Goal: Task Accomplishment & Management: Manage account settings

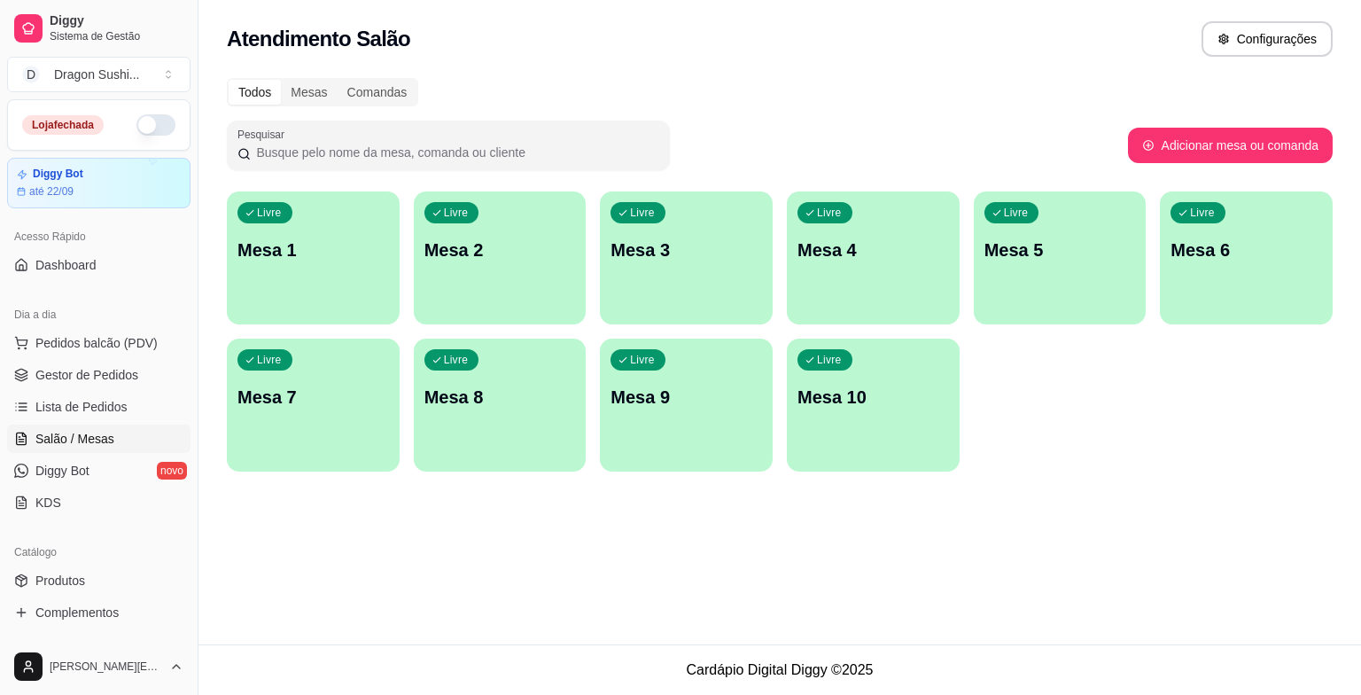
click at [651, 285] on div "Livre Mesa 3" at bounding box center [686, 247] width 173 height 112
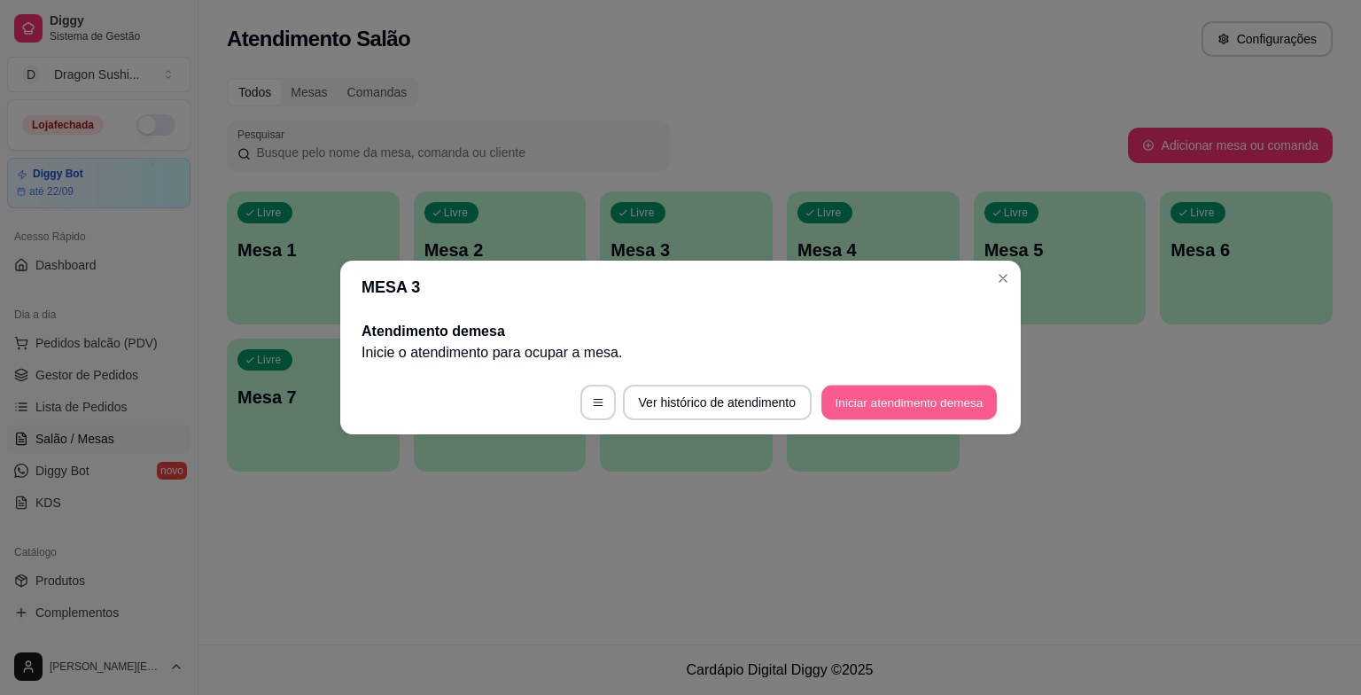
click at [894, 401] on button "Iniciar atendimento de mesa" at bounding box center [908, 402] width 175 height 35
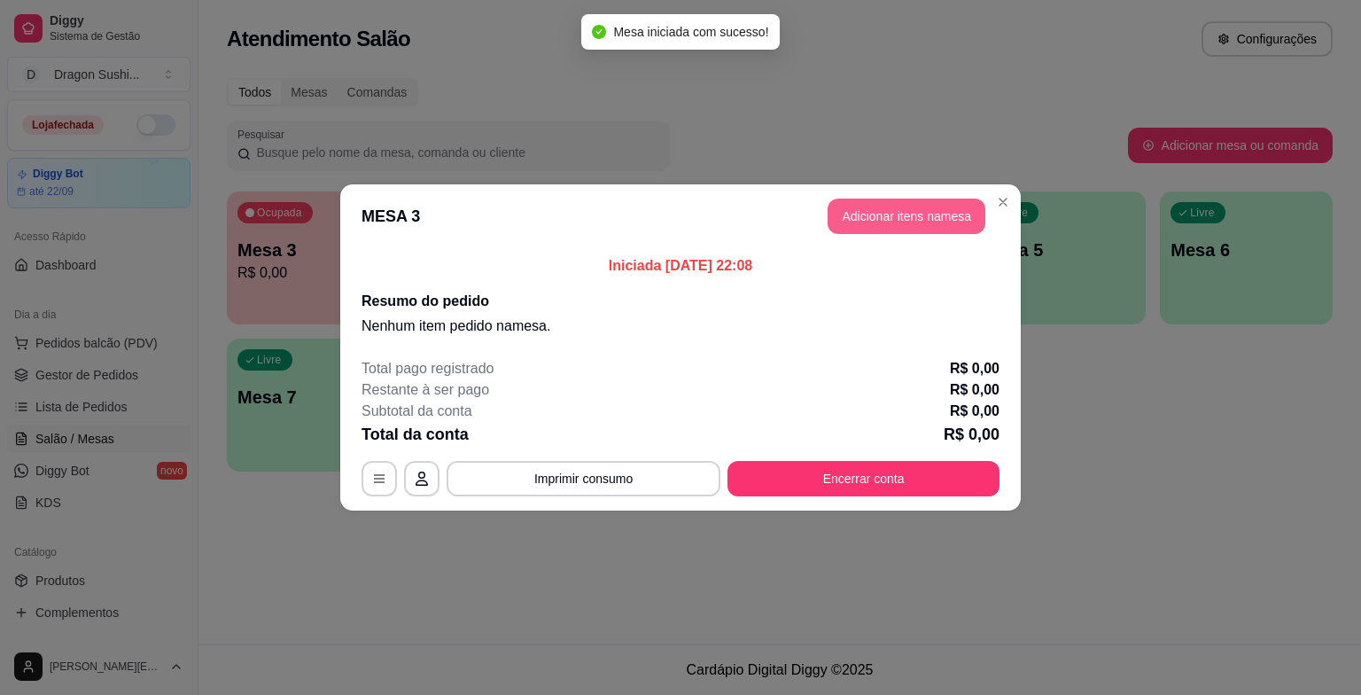
click at [904, 211] on button "Adicionar itens na mesa" at bounding box center [907, 215] width 158 height 35
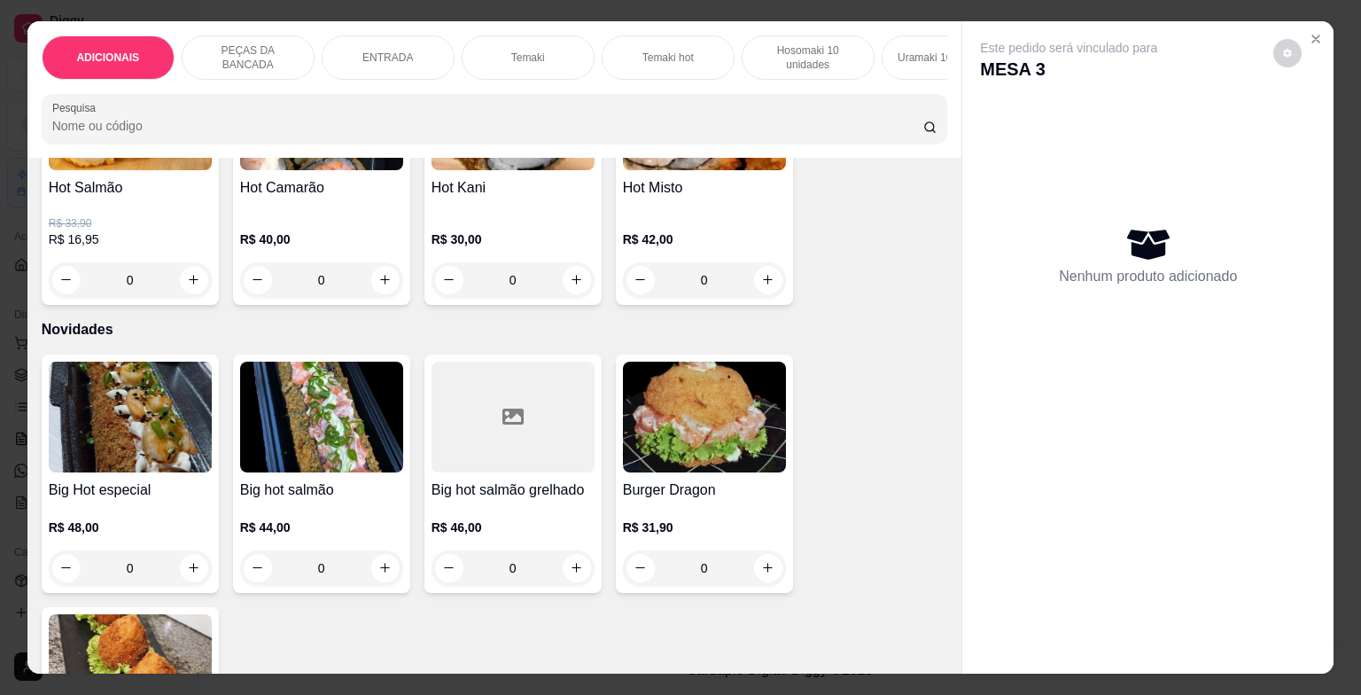
scroll to position [3278, 0]
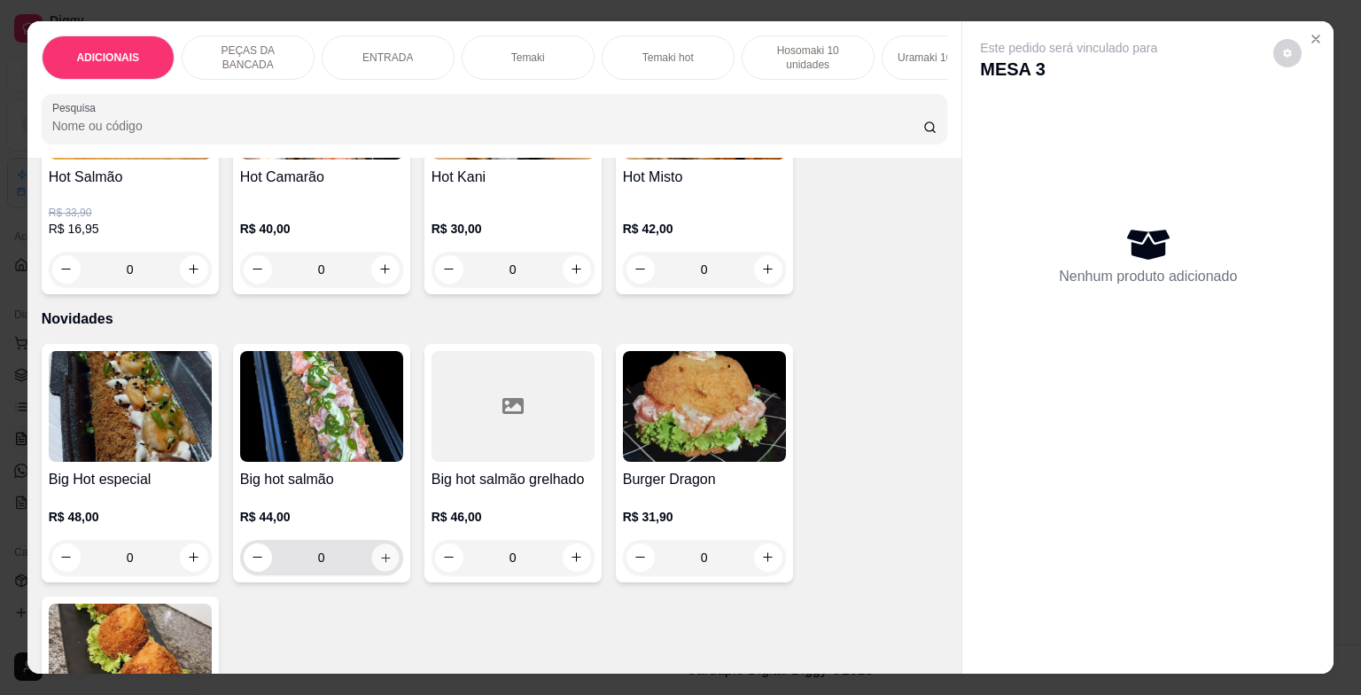
click at [378, 560] on icon "increase-product-quantity" at bounding box center [384, 556] width 13 height 13
type input "1"
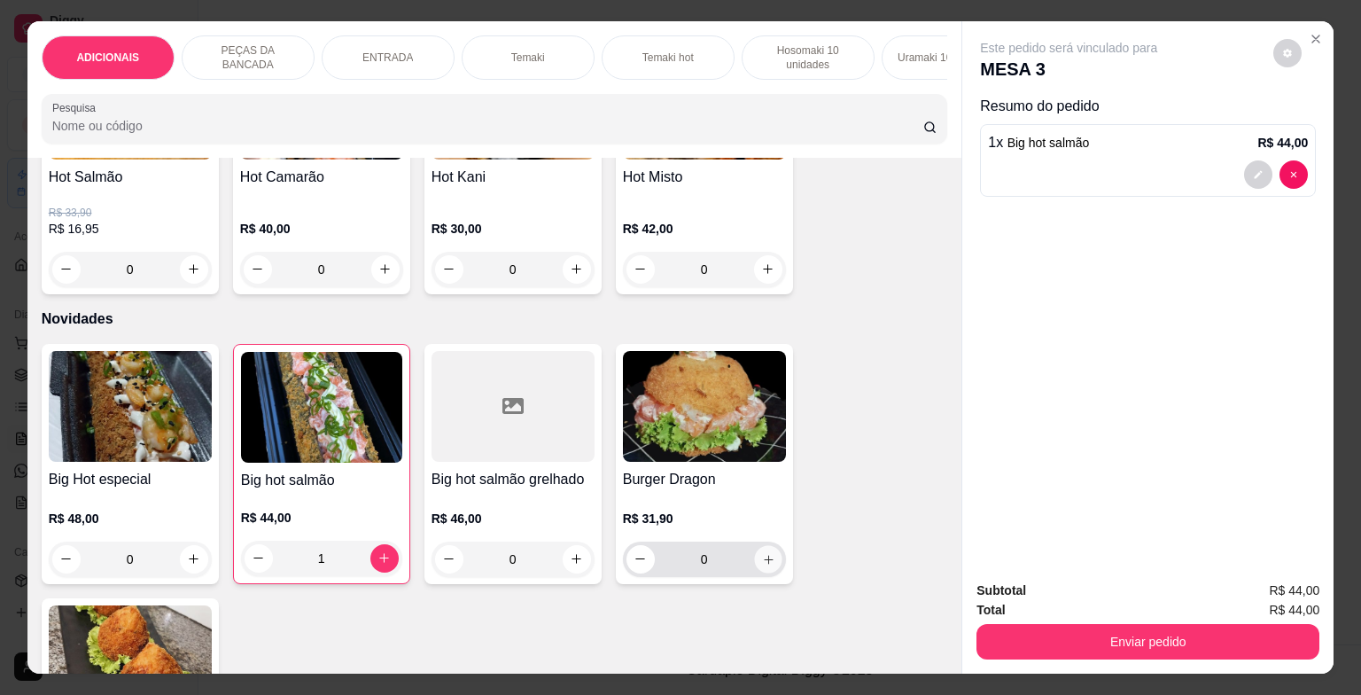
click at [754, 568] on button "increase-product-quantity" at bounding box center [767, 558] width 27 height 27
type input "1"
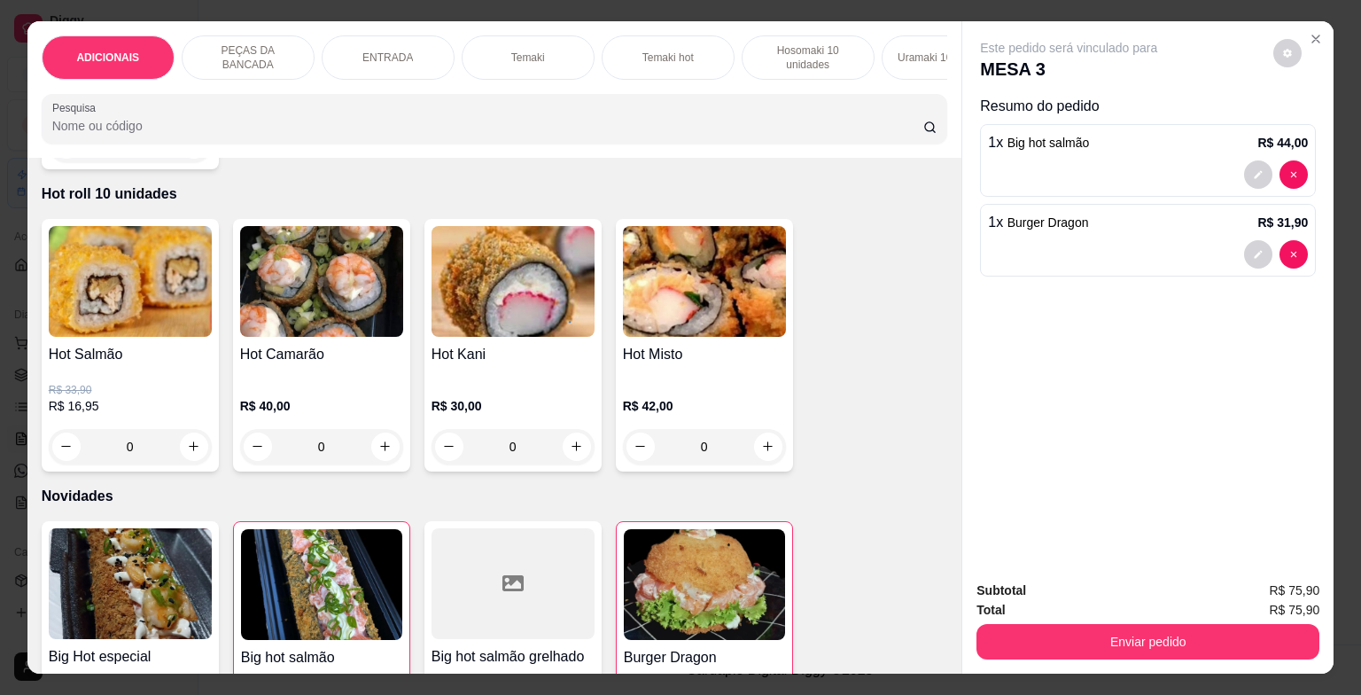
scroll to position [3013, 0]
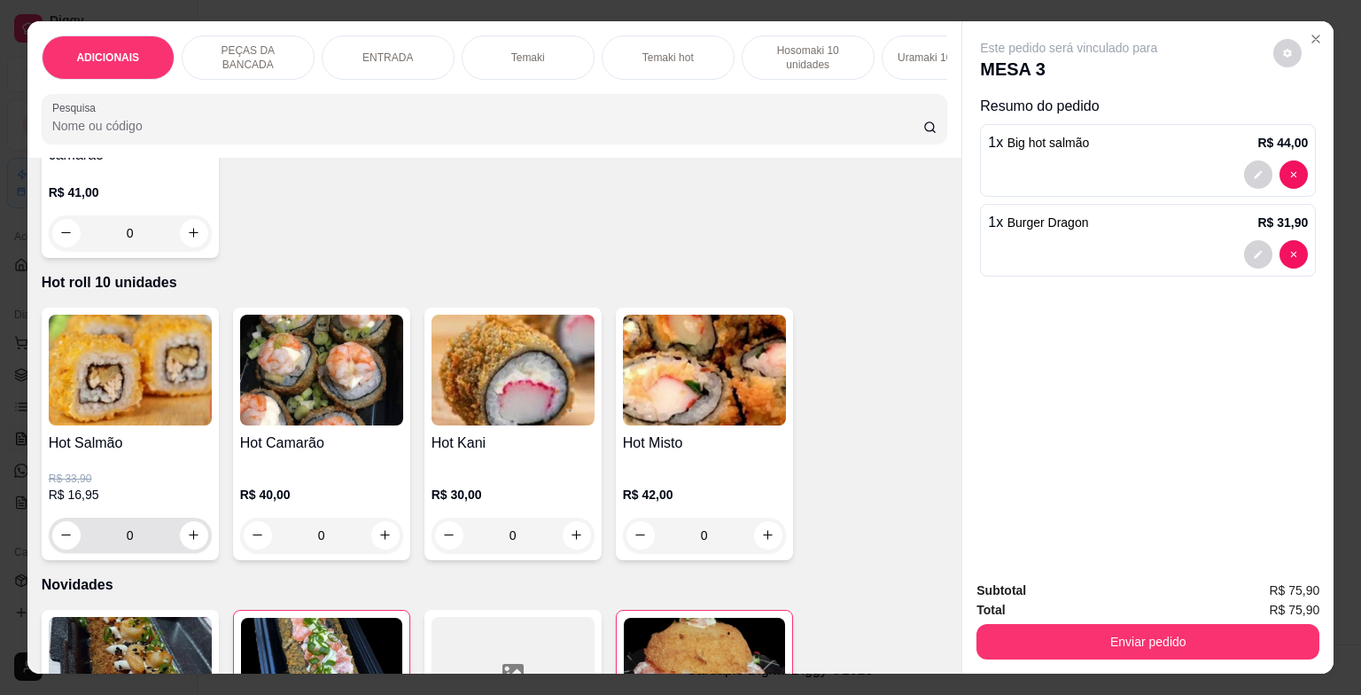
click at [198, 532] on div "0" at bounding box center [130, 534] width 156 height 35
type input "1"
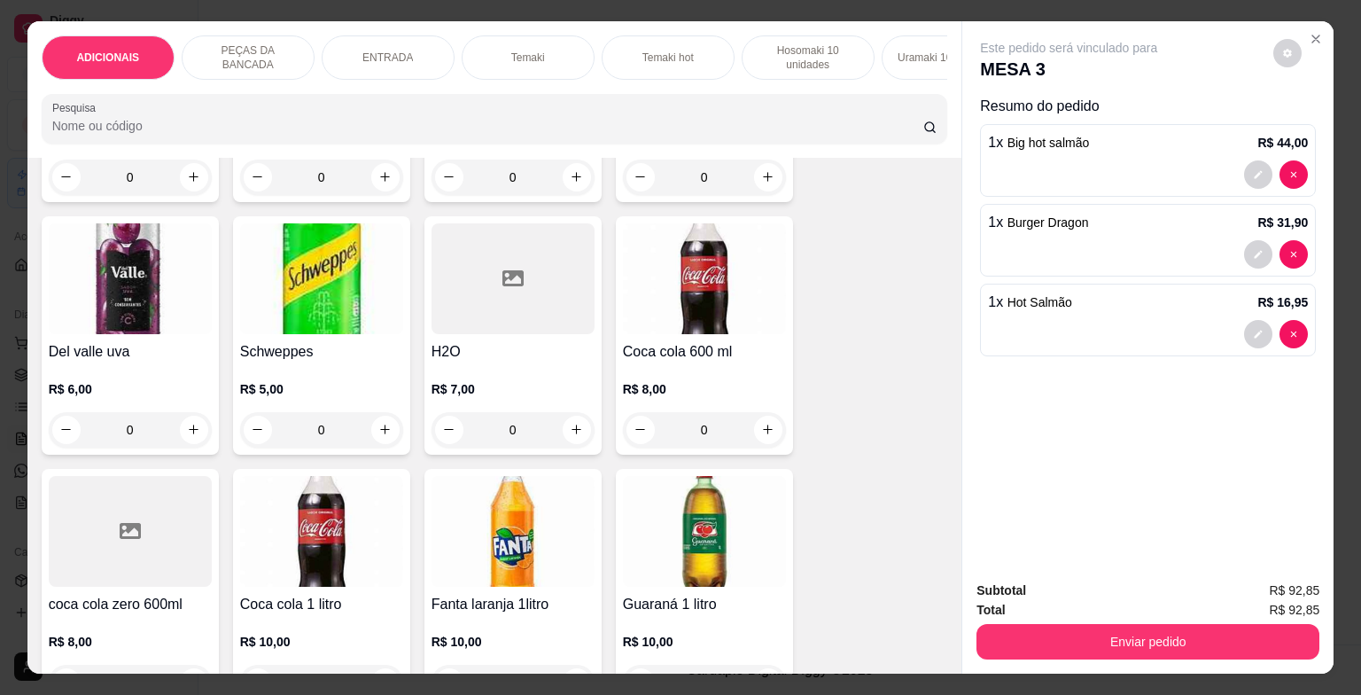
scroll to position [6202, 0]
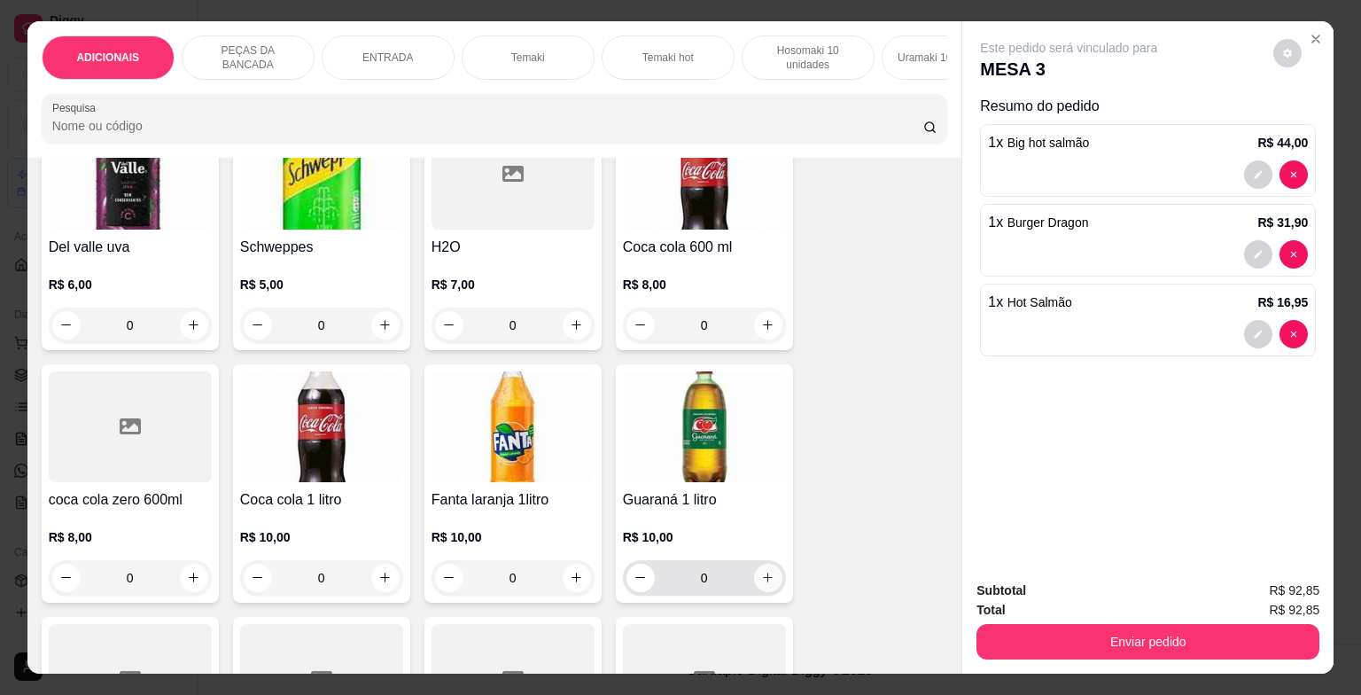
click at [755, 573] on button "increase-product-quantity" at bounding box center [768, 578] width 28 height 28
type input "1"
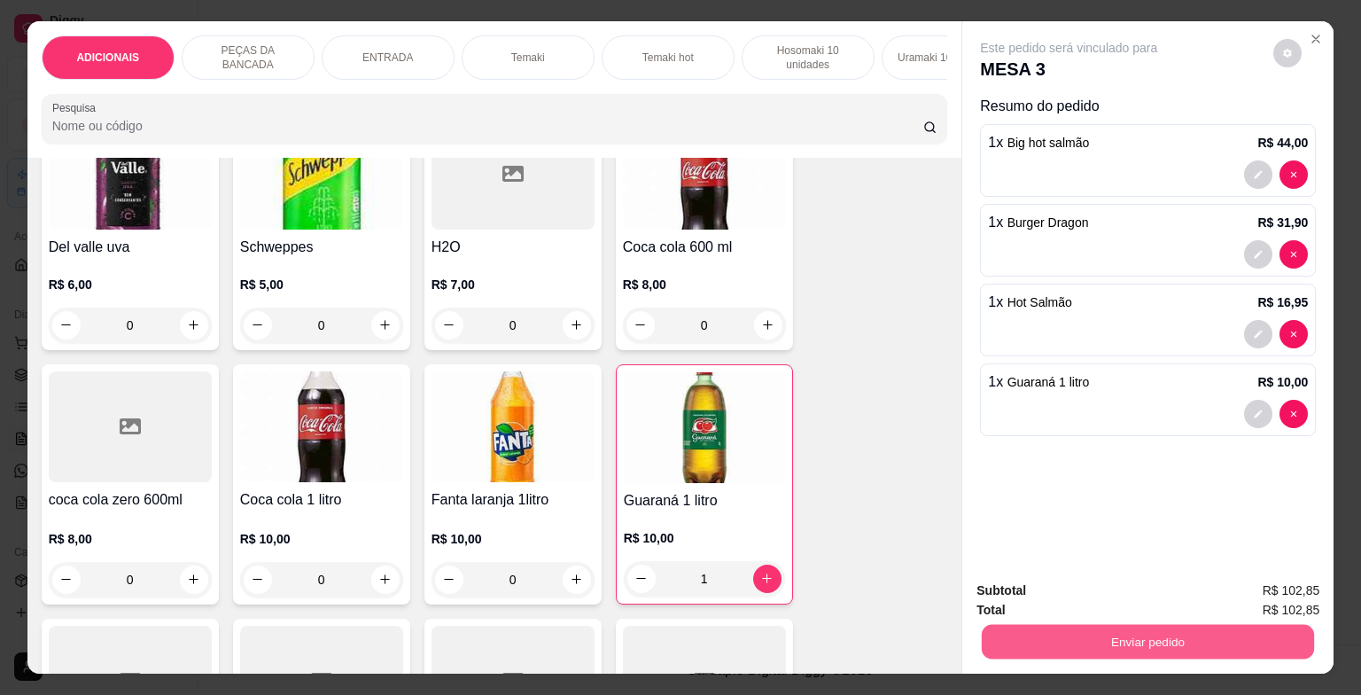
click at [1107, 634] on button "Enviar pedido" at bounding box center [1148, 642] width 332 height 35
click at [1099, 593] on button "Não registrar e enviar pedido" at bounding box center [1088, 591] width 179 height 33
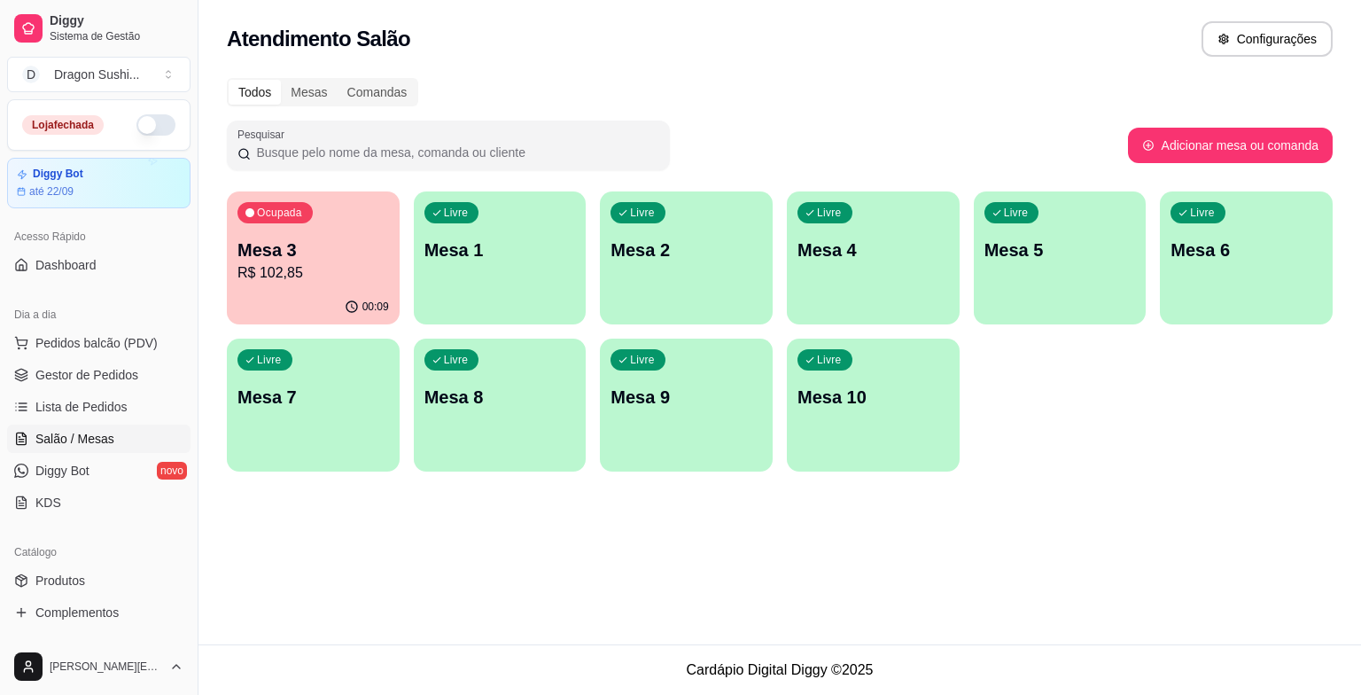
click at [305, 284] on div "Ocupada Mesa 3 R$ 102,85" at bounding box center [313, 240] width 173 height 98
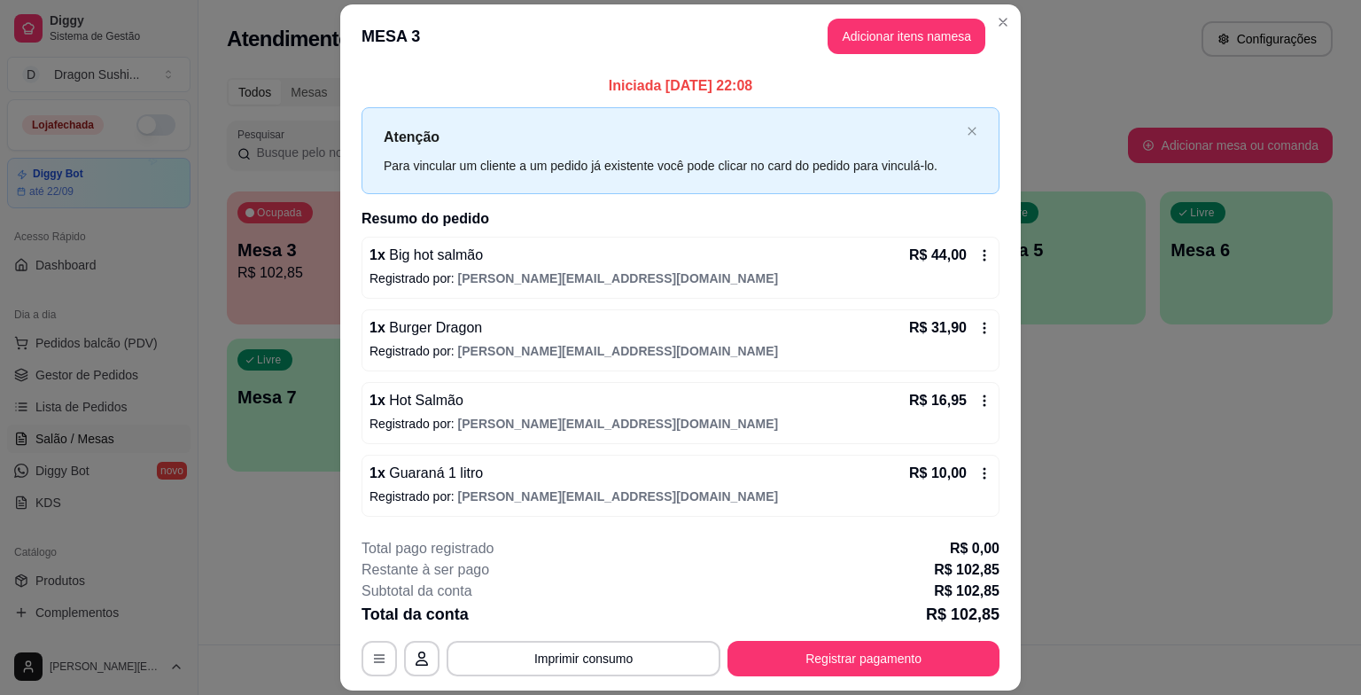
click at [880, 629] on div "**********" at bounding box center [681, 607] width 638 height 138
click at [881, 643] on button "Registrar pagamento" at bounding box center [863, 658] width 272 height 35
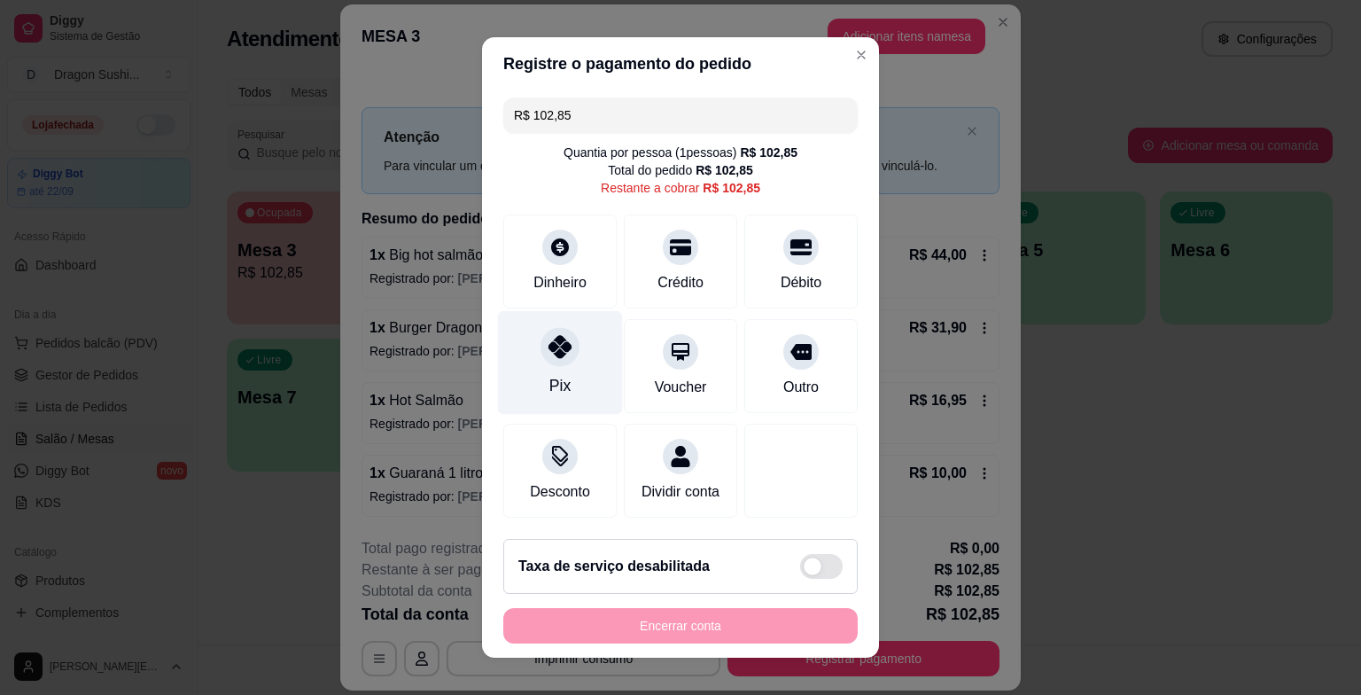
click at [575, 358] on div "Pix" at bounding box center [560, 363] width 125 height 104
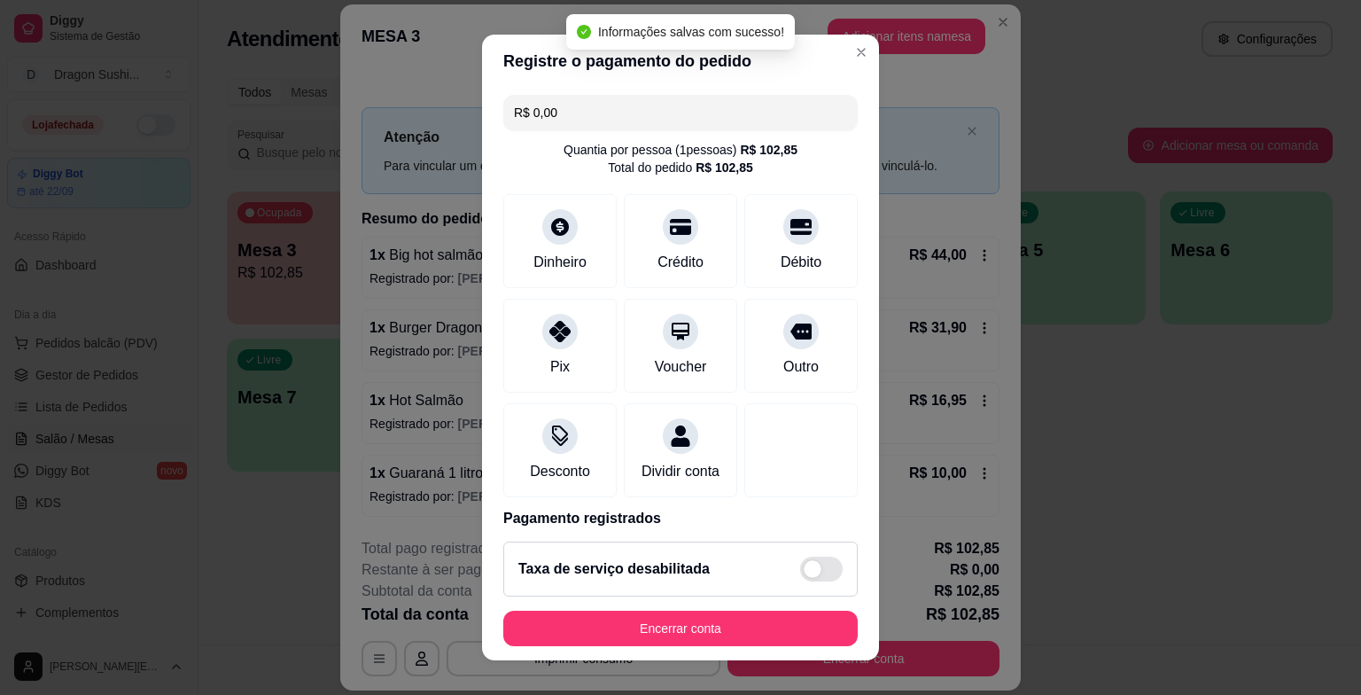
type input "R$ 0,00"
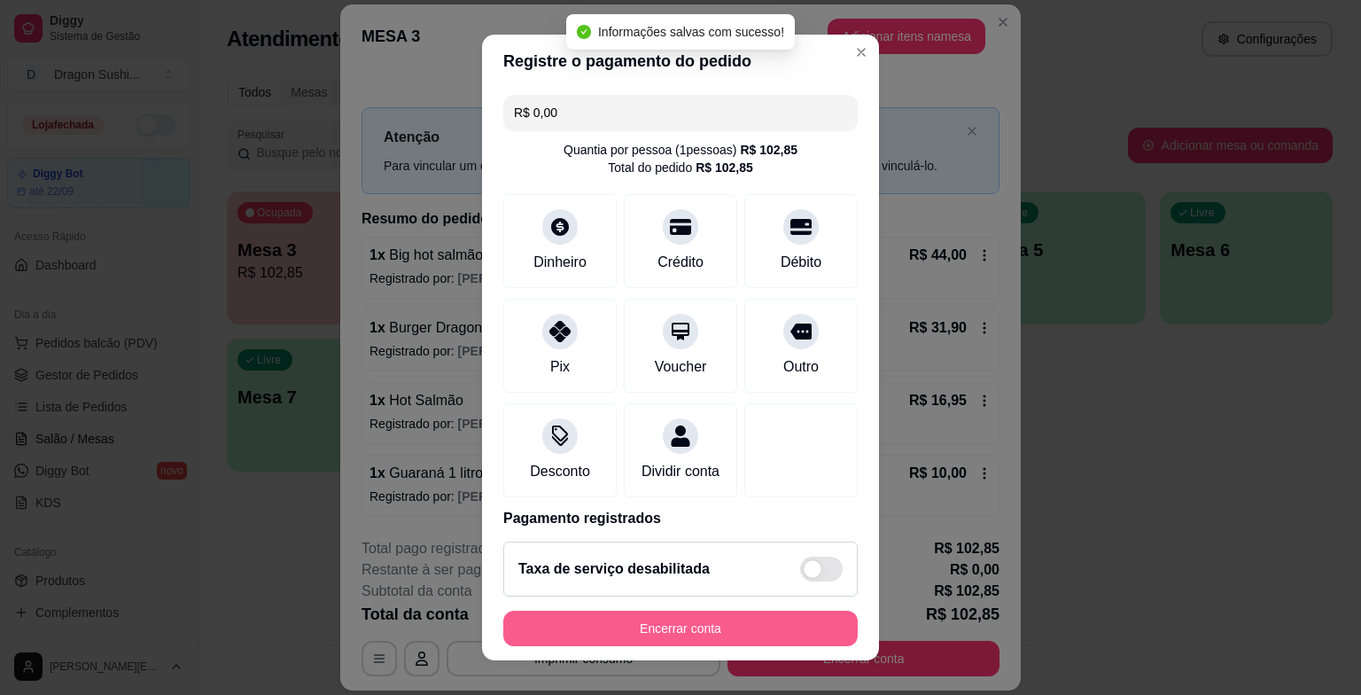
click at [771, 620] on button "Encerrar conta" at bounding box center [680, 628] width 354 height 35
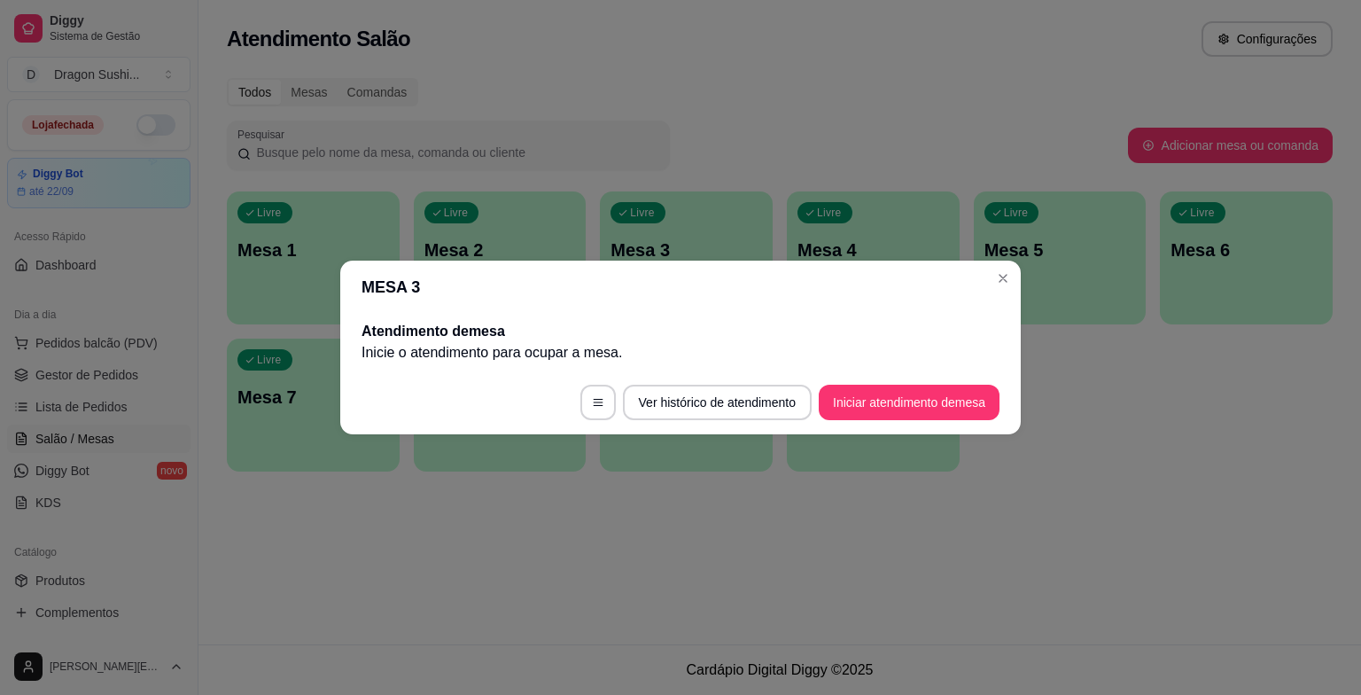
click at [999, 292] on header "MESA 3" at bounding box center [680, 287] width 681 height 53
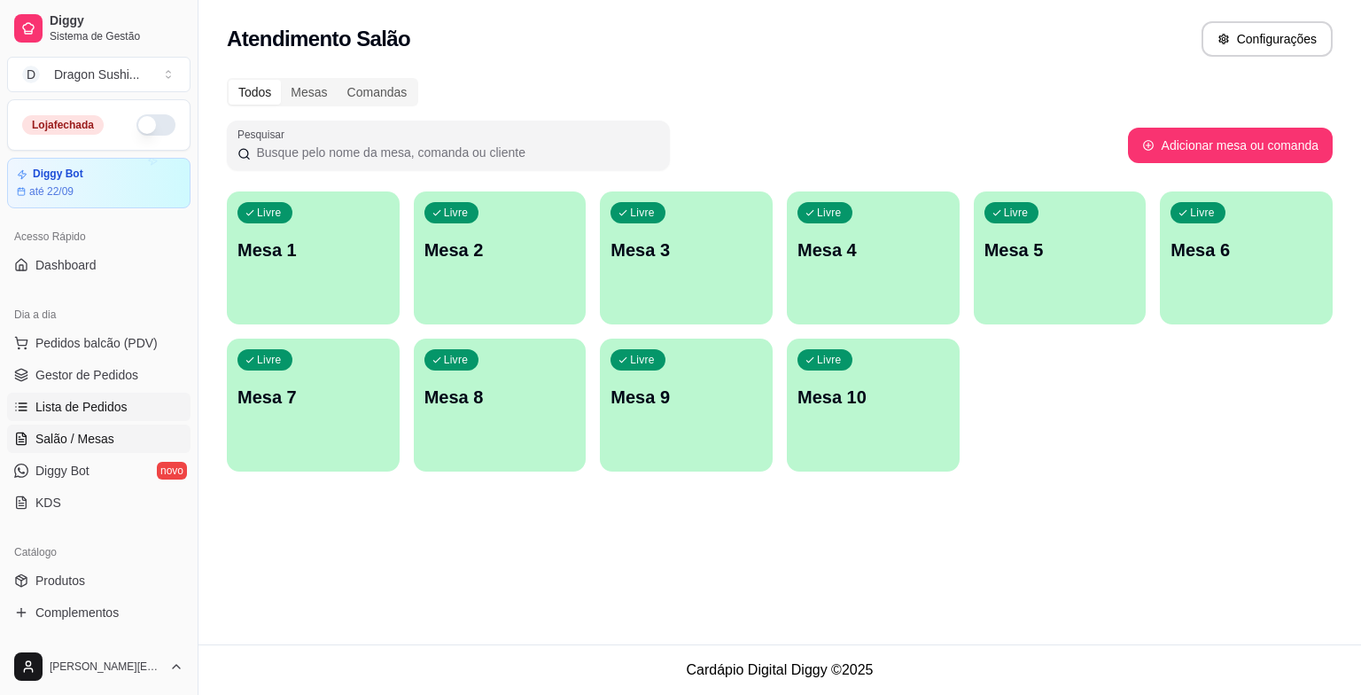
click at [93, 404] on span "Lista de Pedidos" at bounding box center [81, 407] width 92 height 18
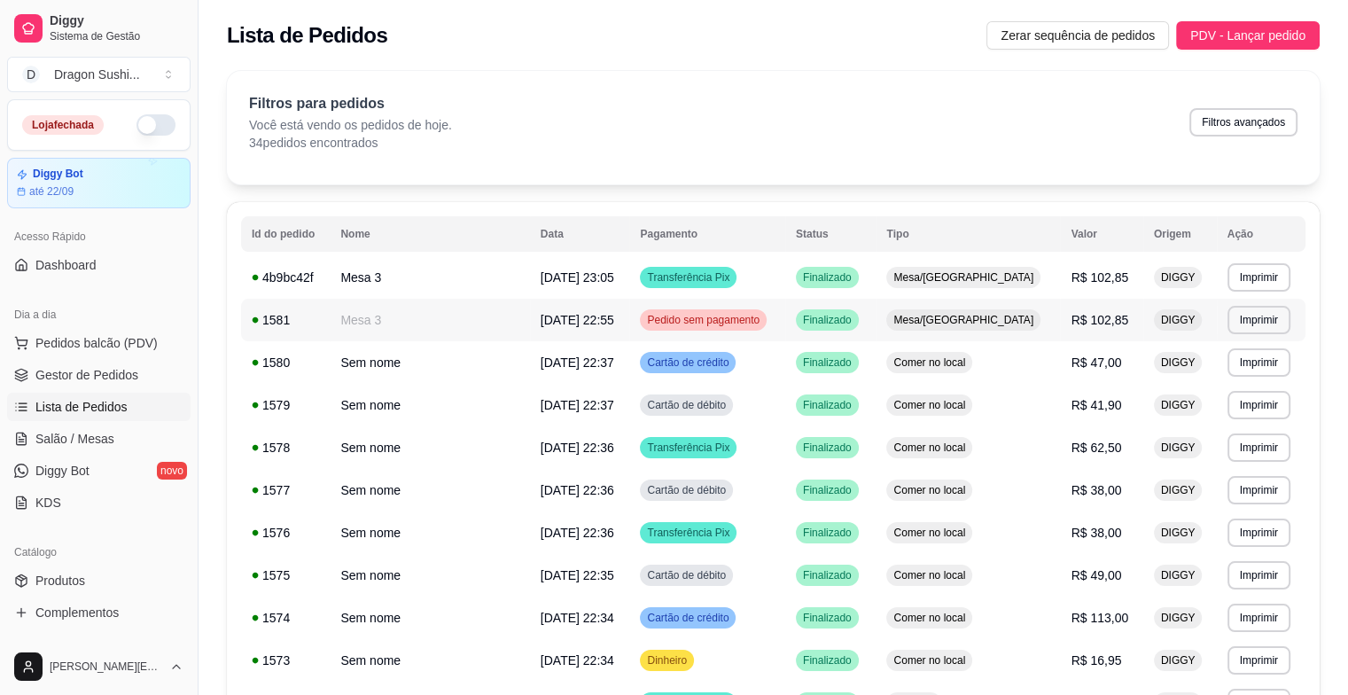
click at [730, 326] on div "Pedido sem pagamento" at bounding box center [703, 319] width 127 height 21
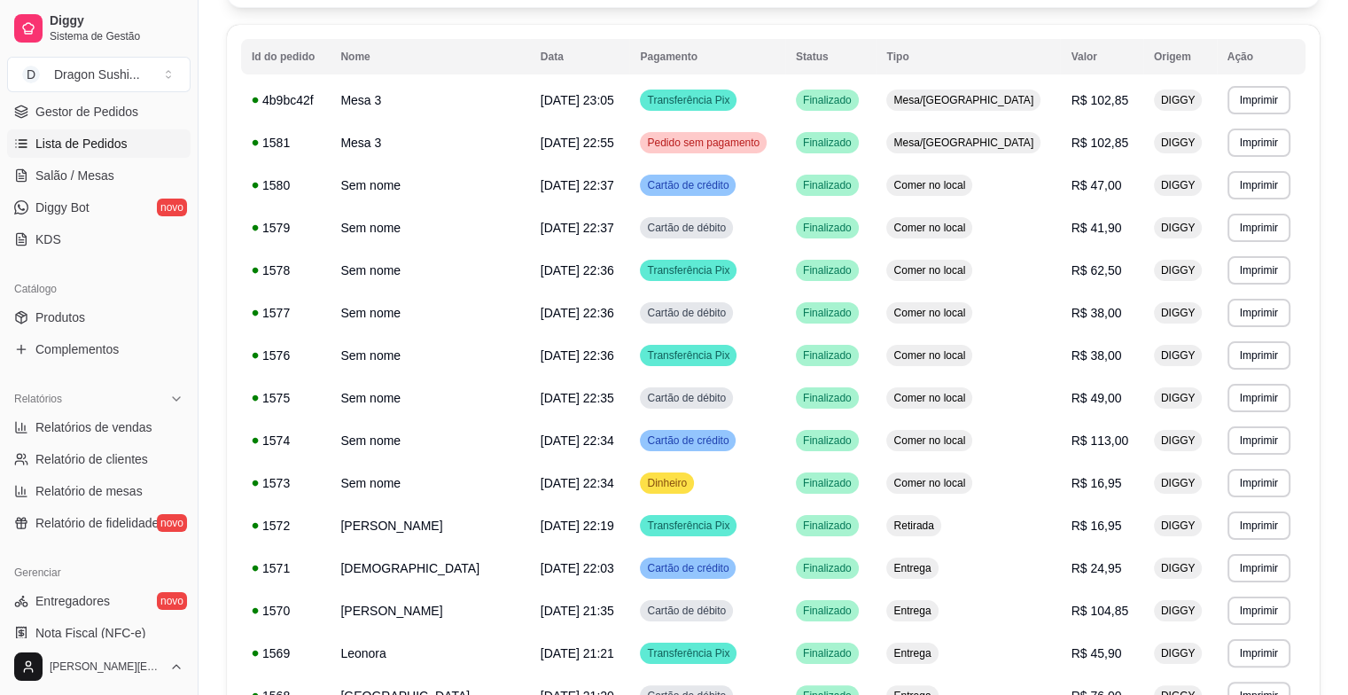
scroll to position [266, 0]
click at [88, 323] on link "Produtos" at bounding box center [98, 314] width 183 height 28
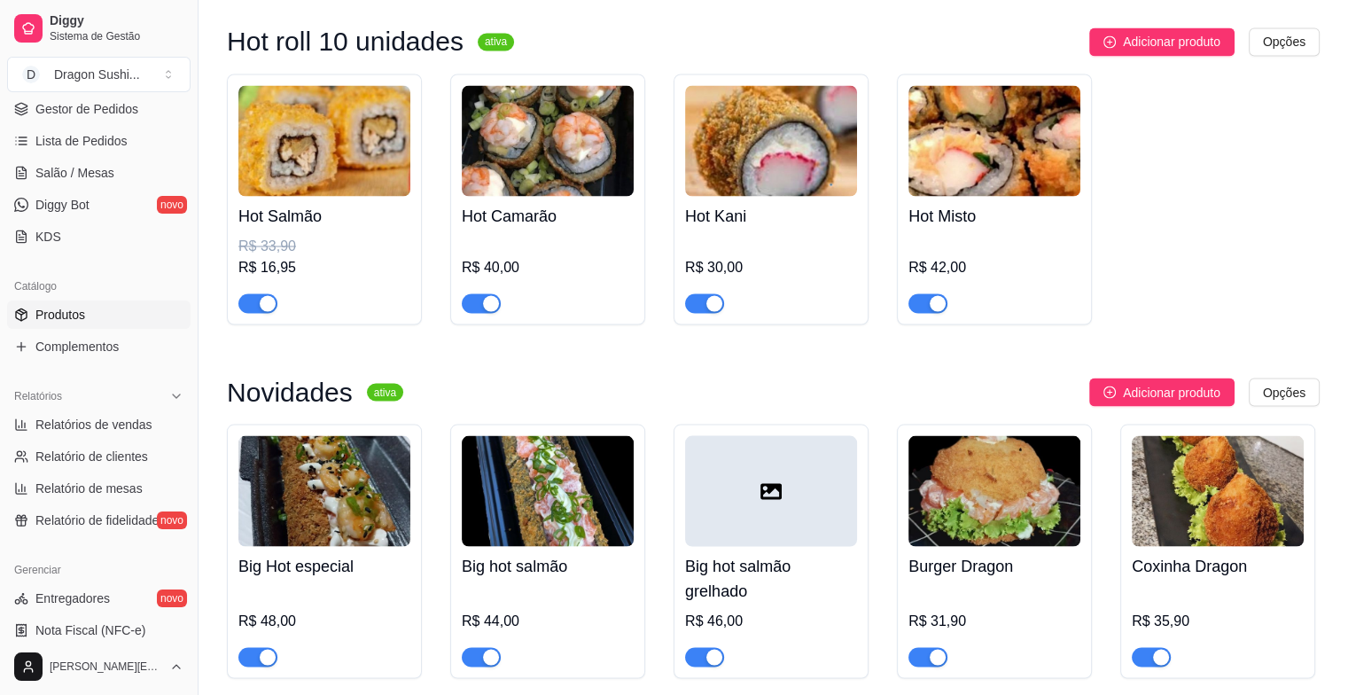
scroll to position [3278, 0]
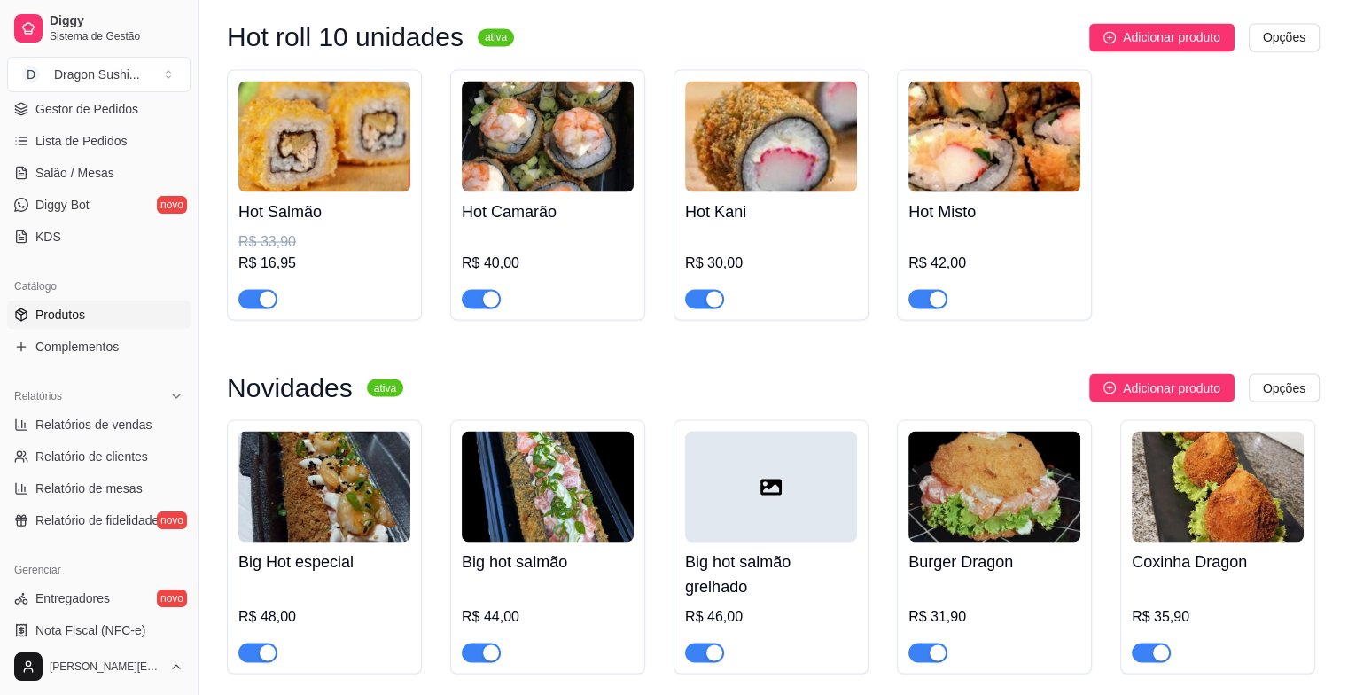
click at [339, 114] on img at bounding box center [324, 136] width 172 height 111
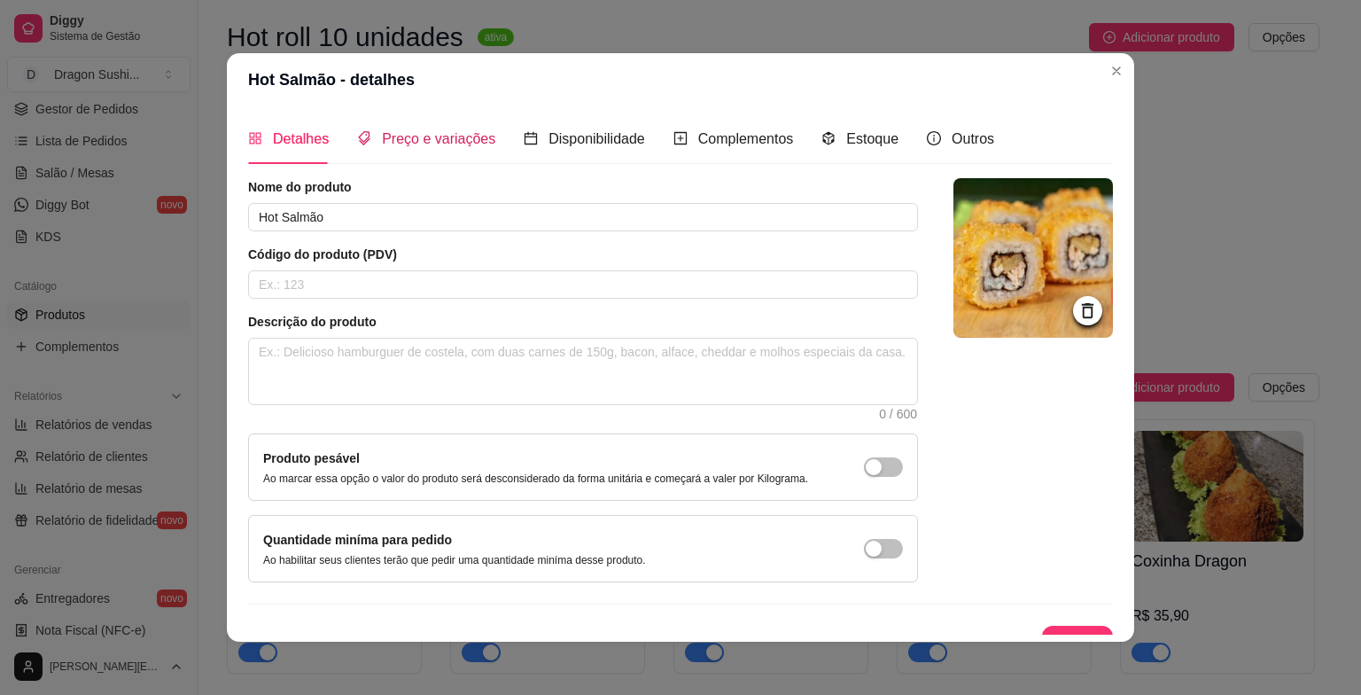
click at [449, 136] on span "Preço e variações" at bounding box center [438, 138] width 113 height 15
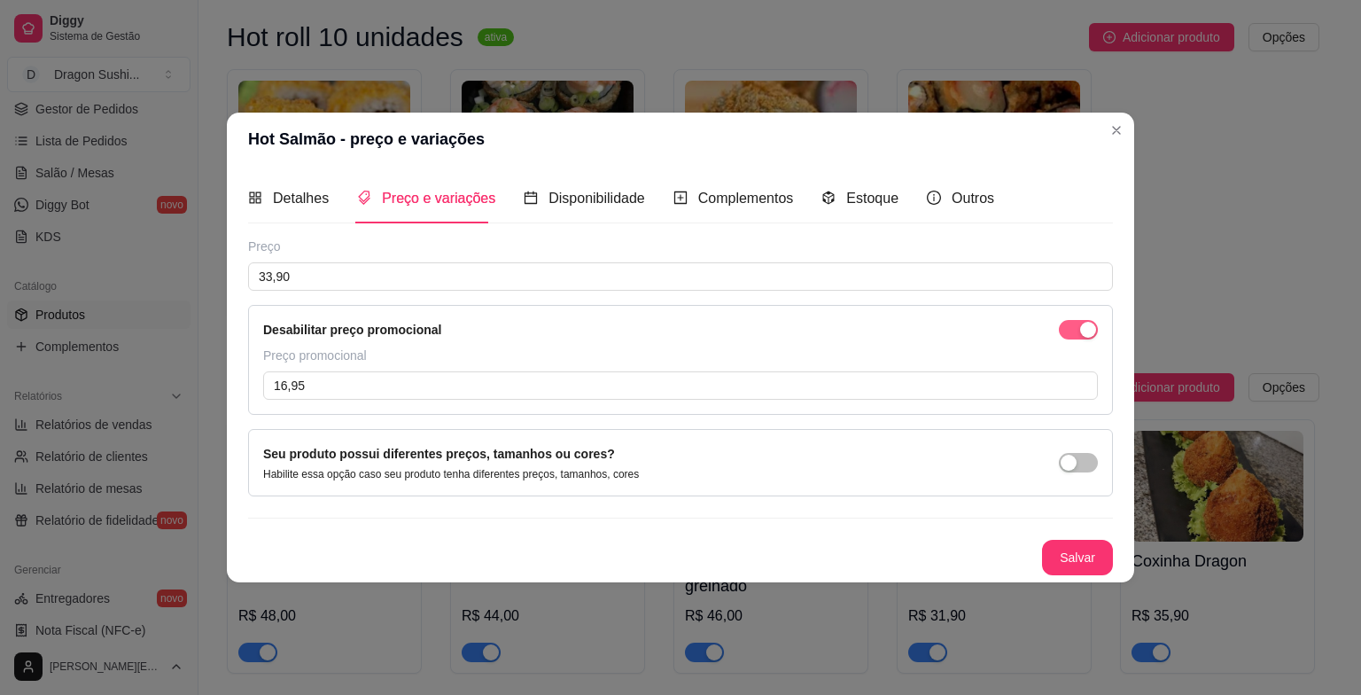
click at [1070, 323] on span "button" at bounding box center [1078, 329] width 39 height 19
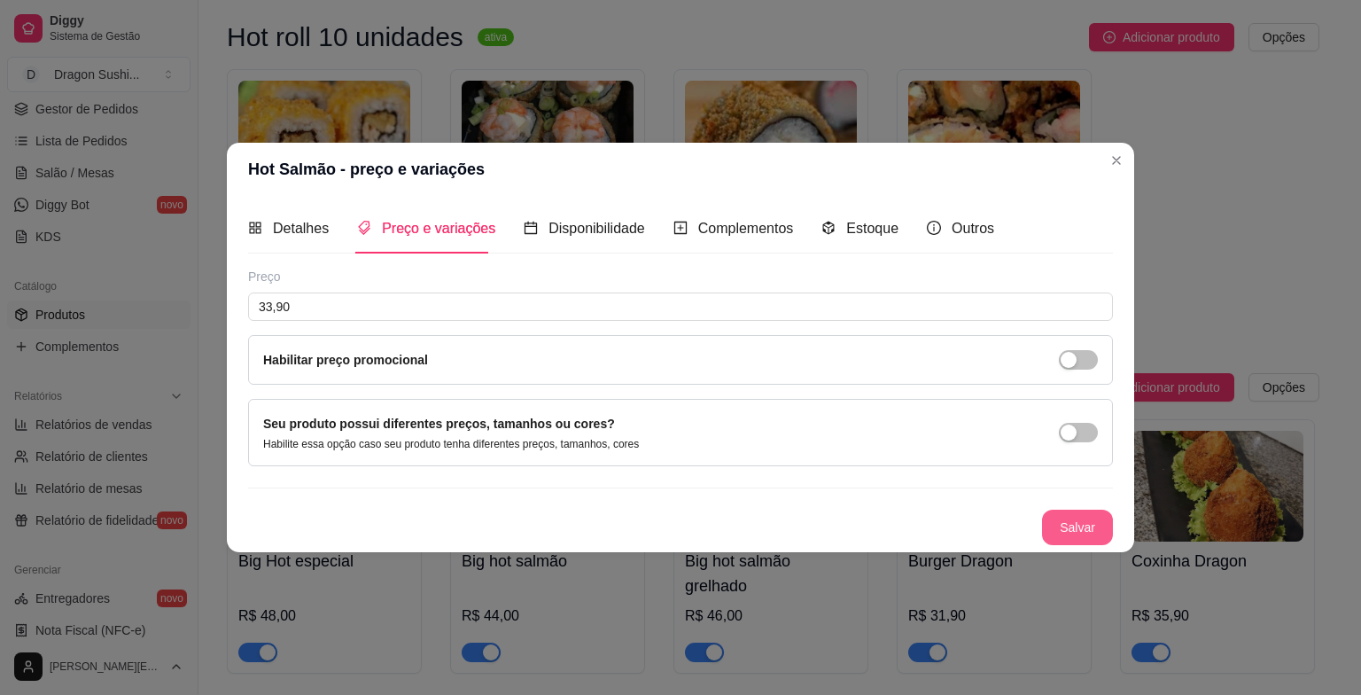
click at [1074, 521] on button "Salvar" at bounding box center [1077, 526] width 71 height 35
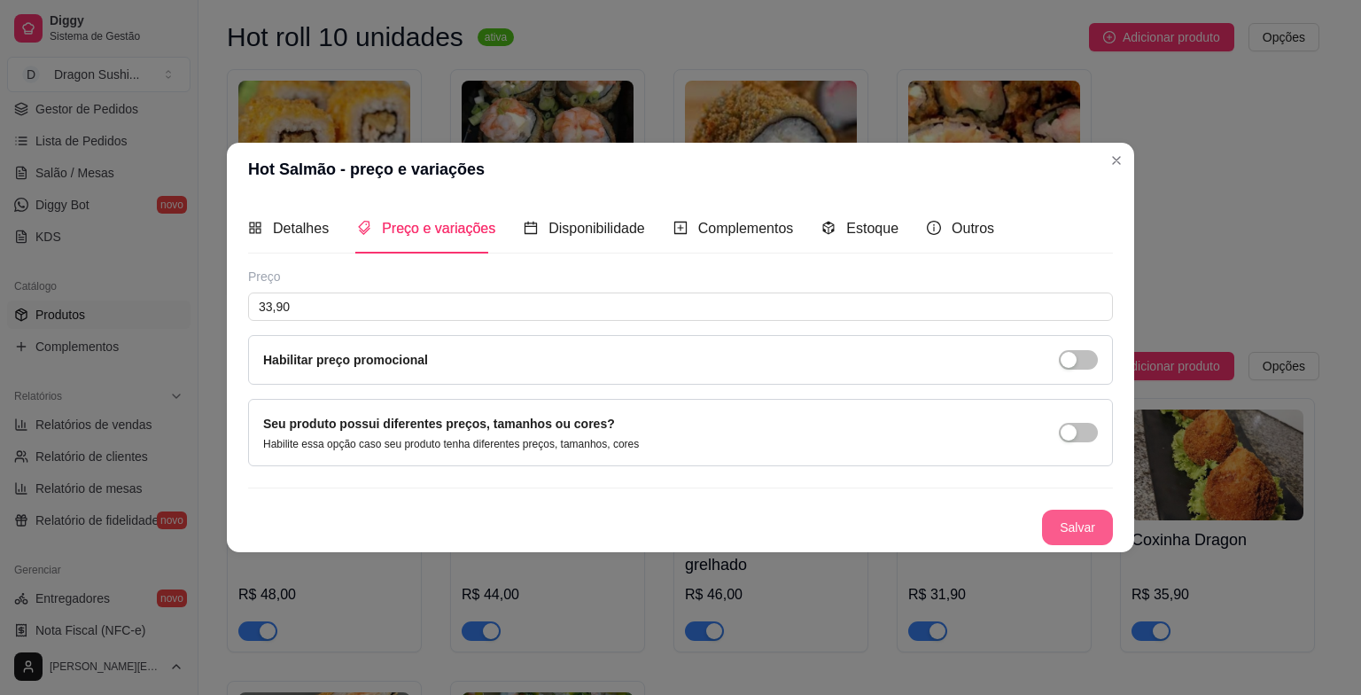
click at [1090, 528] on button "Salvar" at bounding box center [1077, 526] width 71 height 35
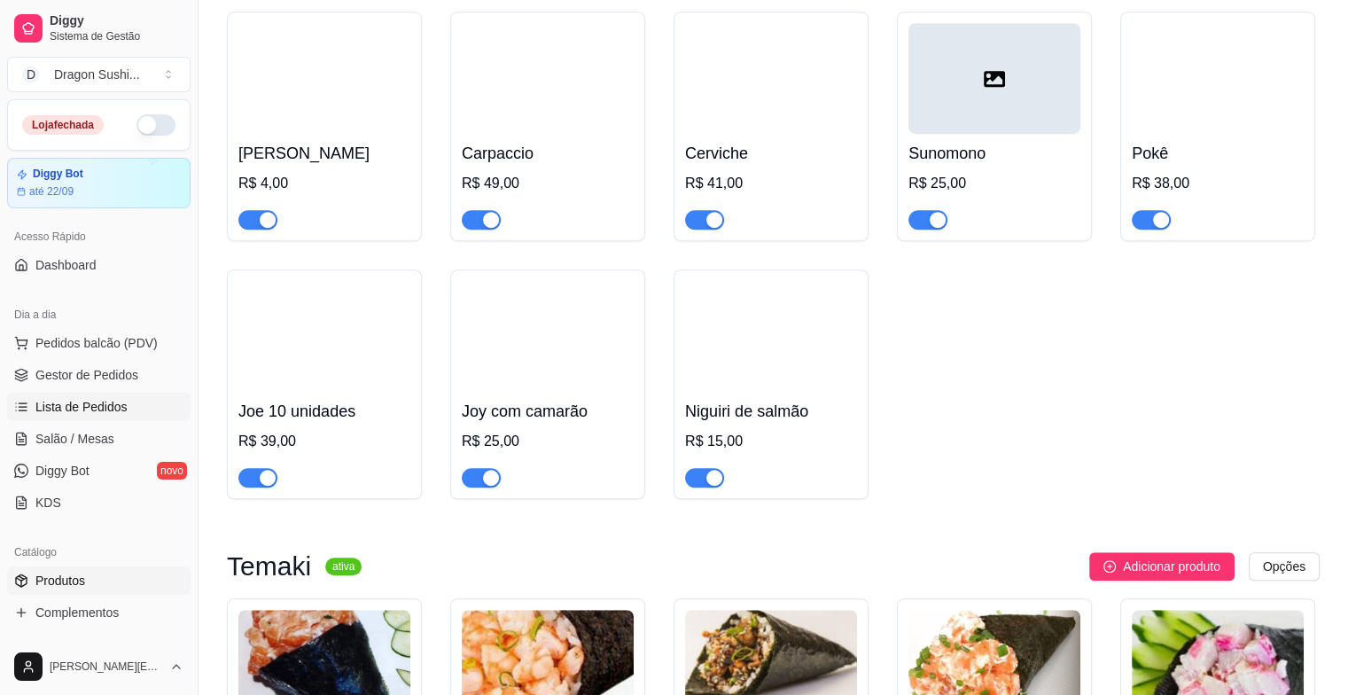
scroll to position [620, 0]
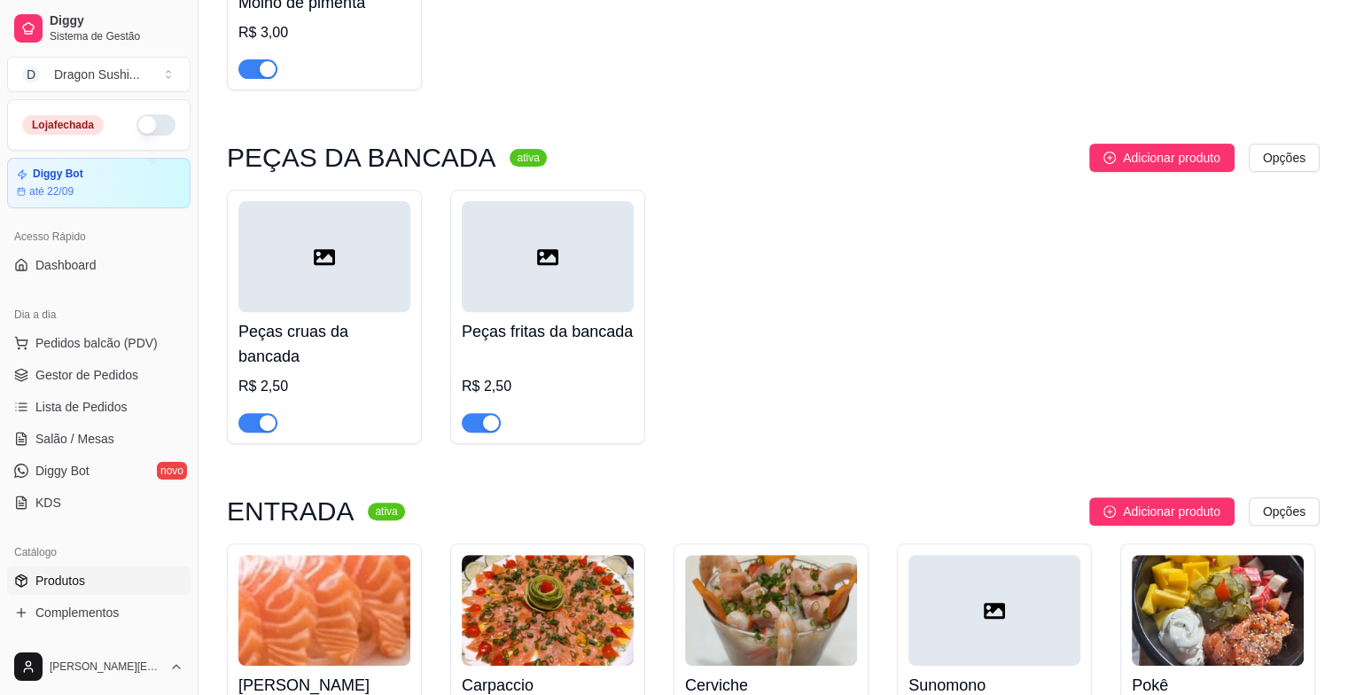
click at [143, 131] on button "button" at bounding box center [155, 124] width 39 height 21
